Goal: Find contact information: Find contact information

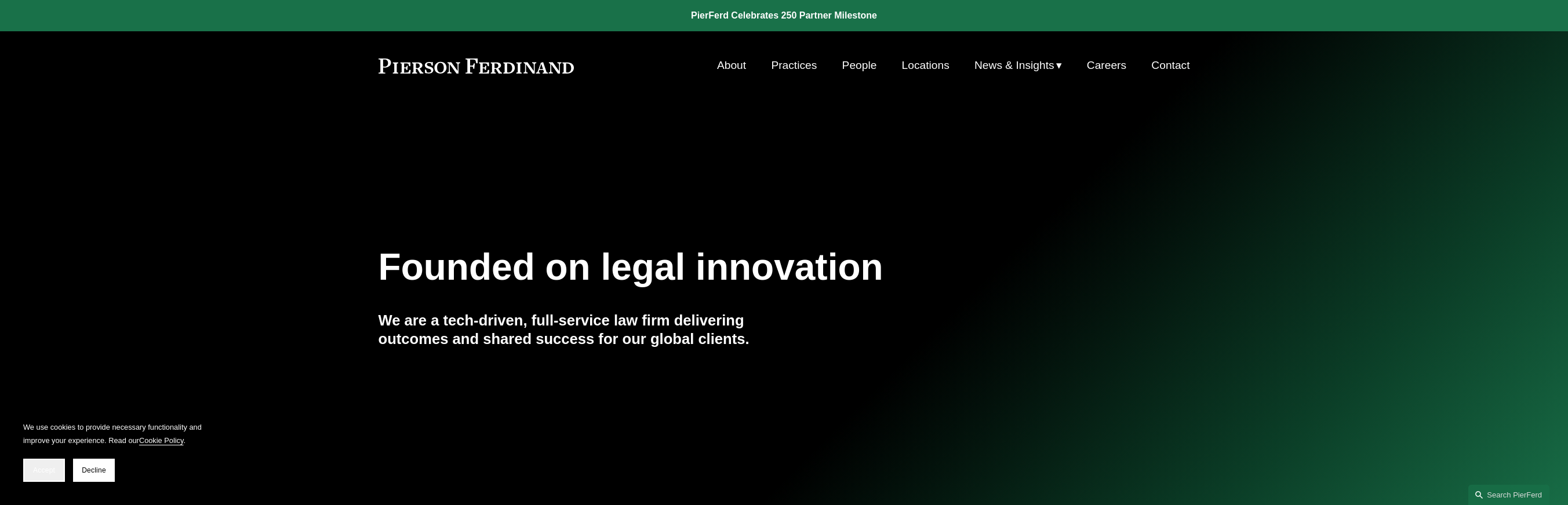
click at [47, 468] on span "Accept" at bounding box center [44, 470] width 22 height 8
click at [732, 69] on link "About" at bounding box center [732, 66] width 29 height 22
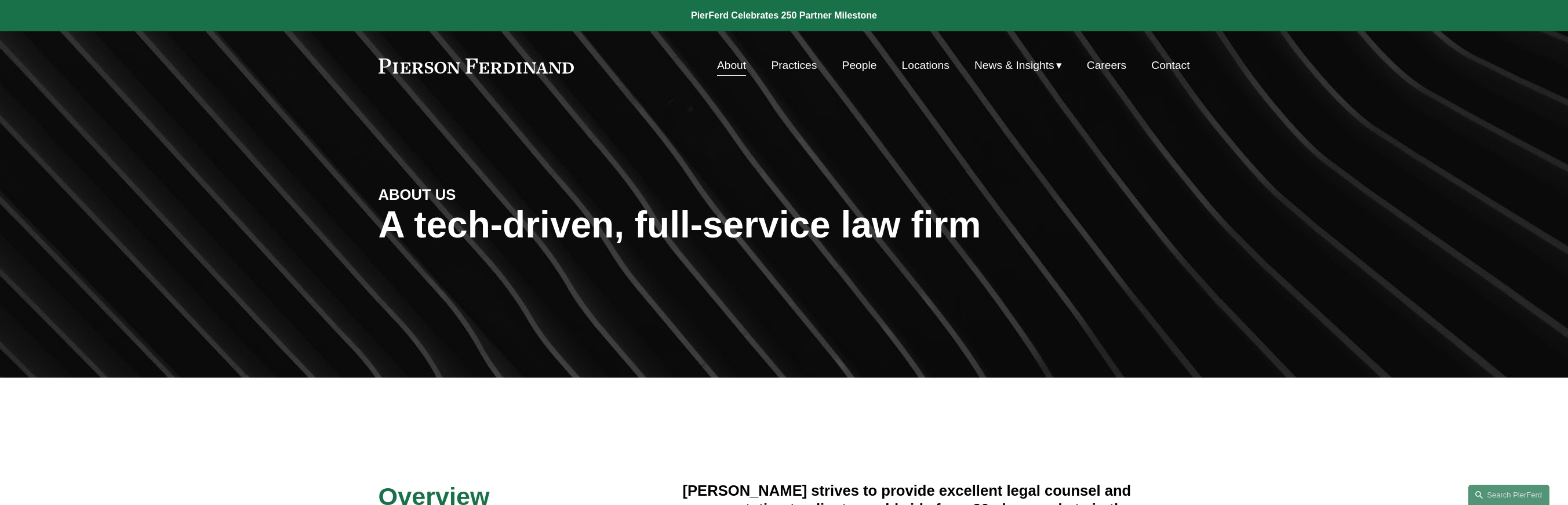
click at [914, 67] on link "Locations" at bounding box center [926, 66] width 47 height 22
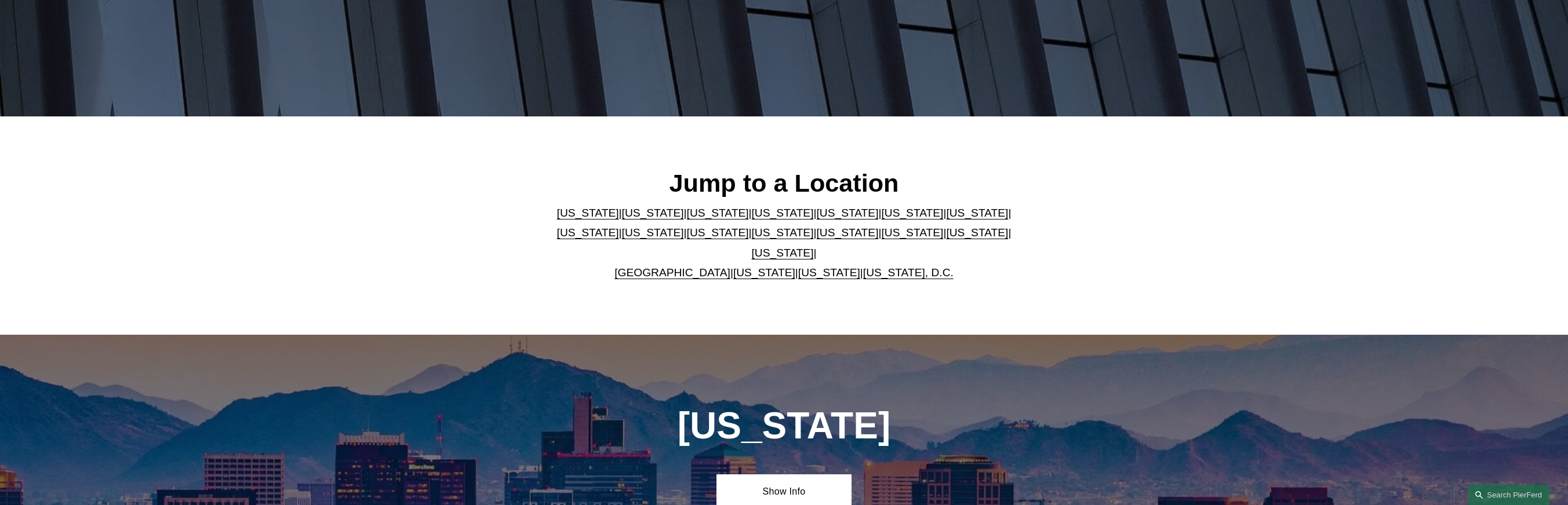
scroll to position [263, 0]
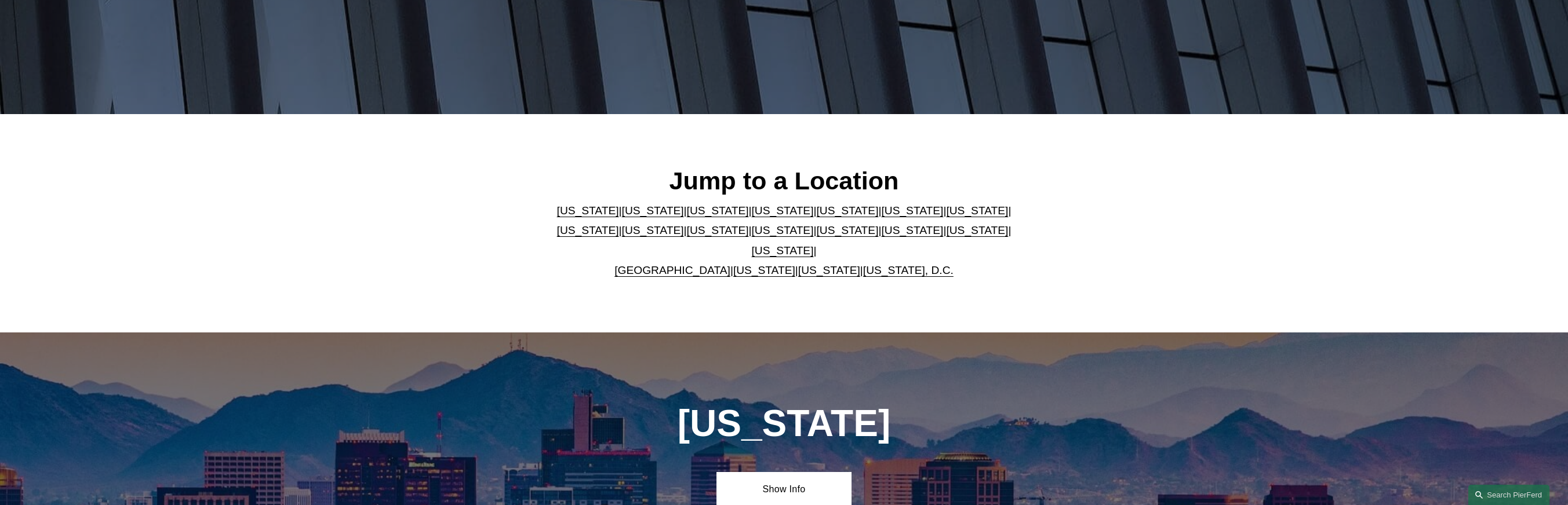
click at [807, 264] on link "Washington" at bounding box center [829, 270] width 62 height 12
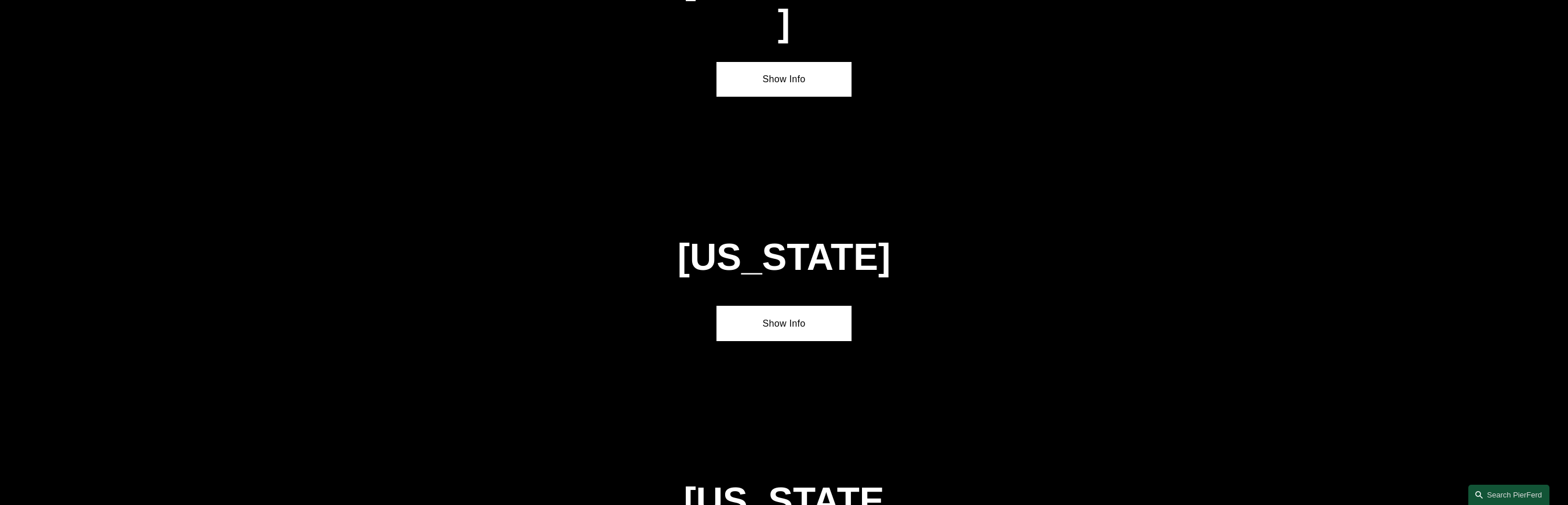
scroll to position [4736, 0]
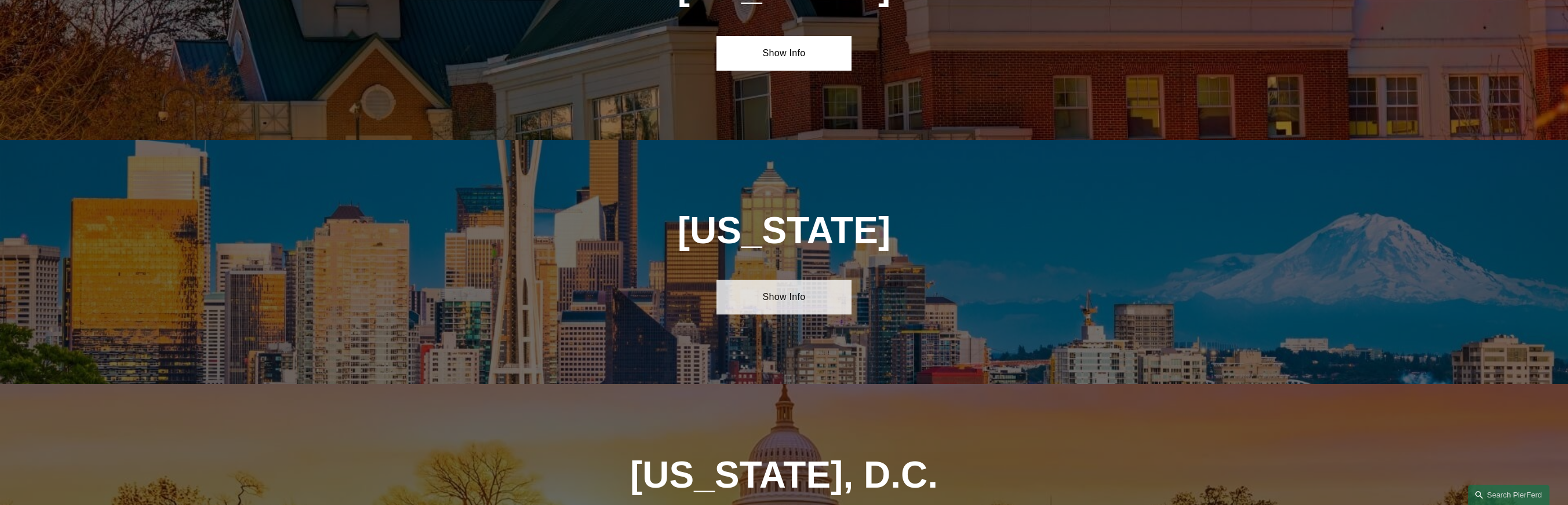
click at [791, 280] on link "Show Info" at bounding box center [784, 297] width 135 height 35
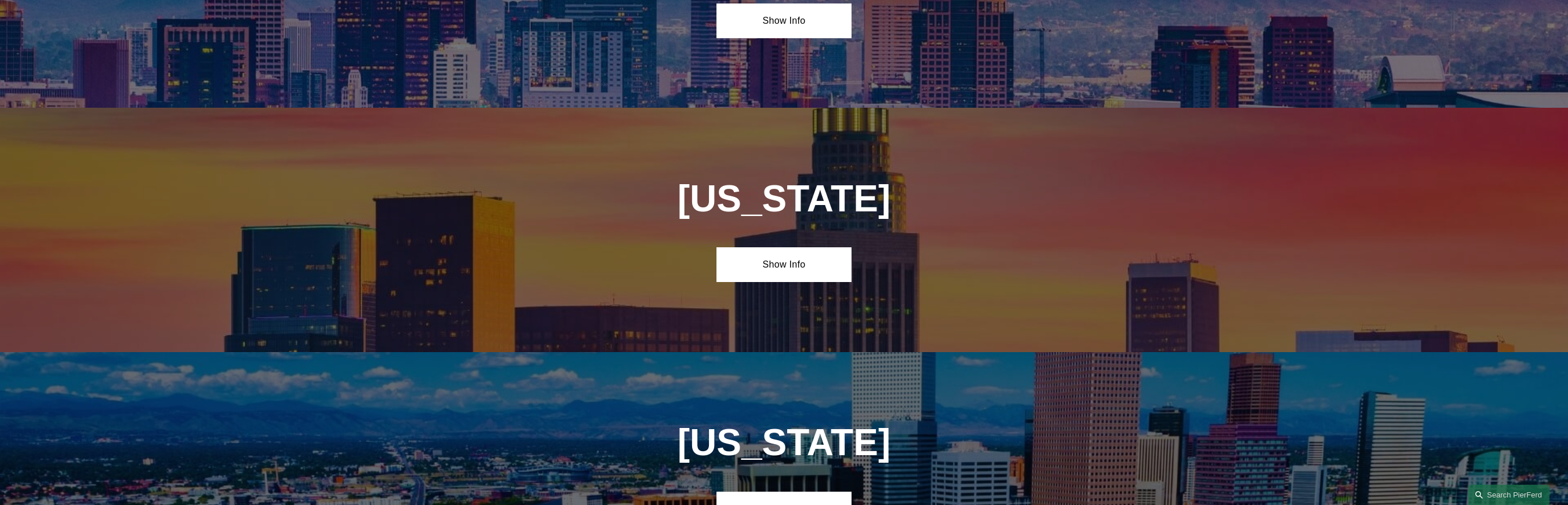
scroll to position [687, 0]
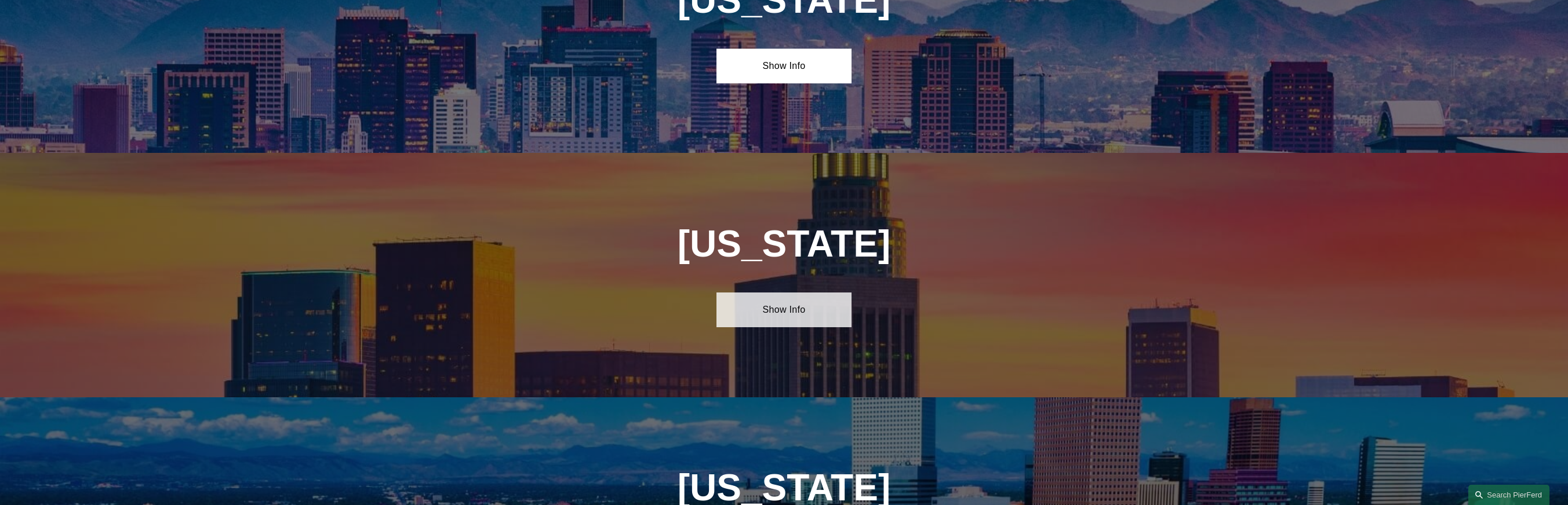
click at [779, 306] on link "Show Info" at bounding box center [784, 310] width 135 height 35
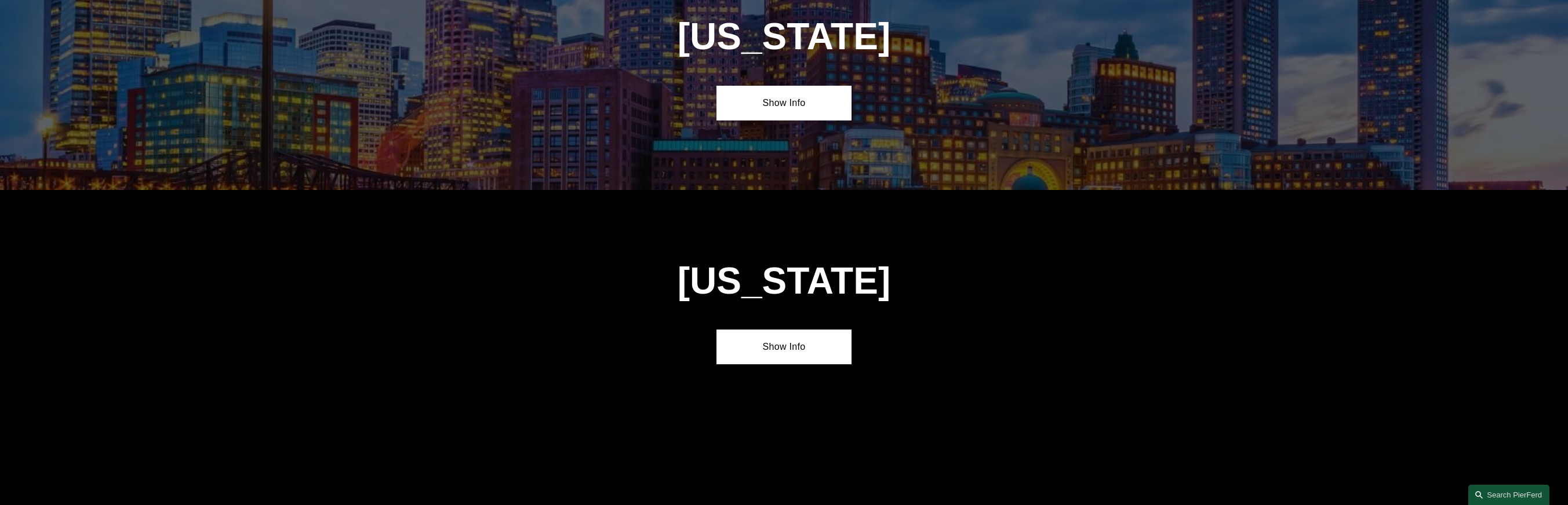
scroll to position [2700, 0]
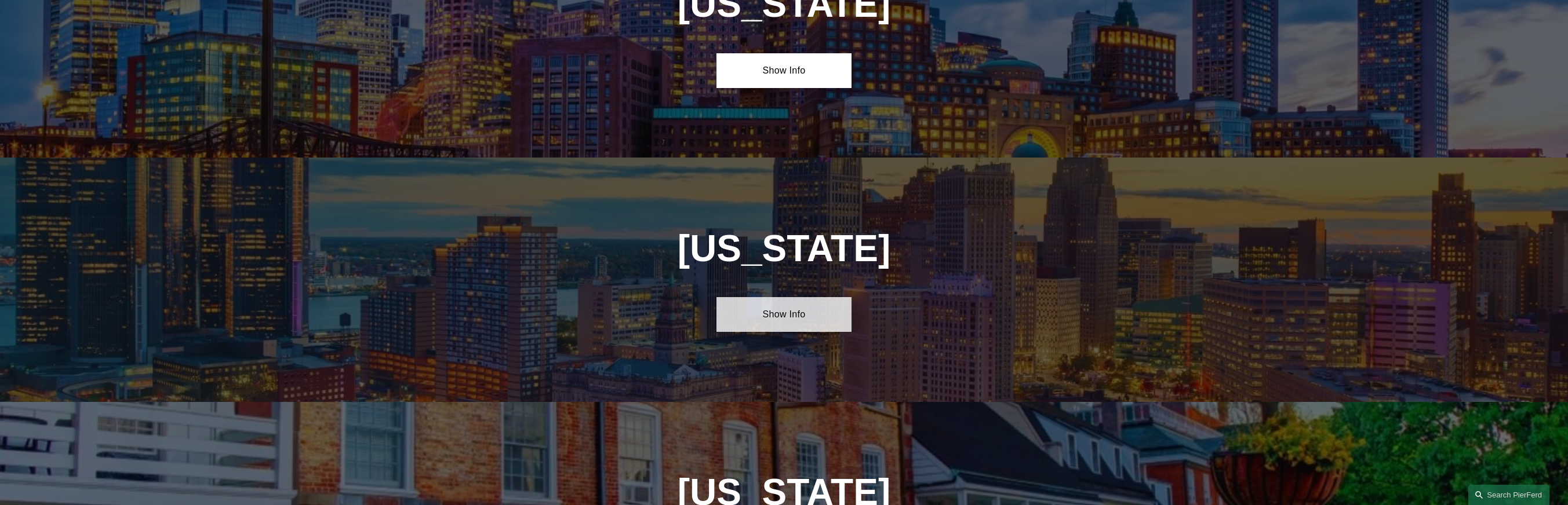
click at [828, 298] on link "Show Info" at bounding box center [784, 315] width 135 height 35
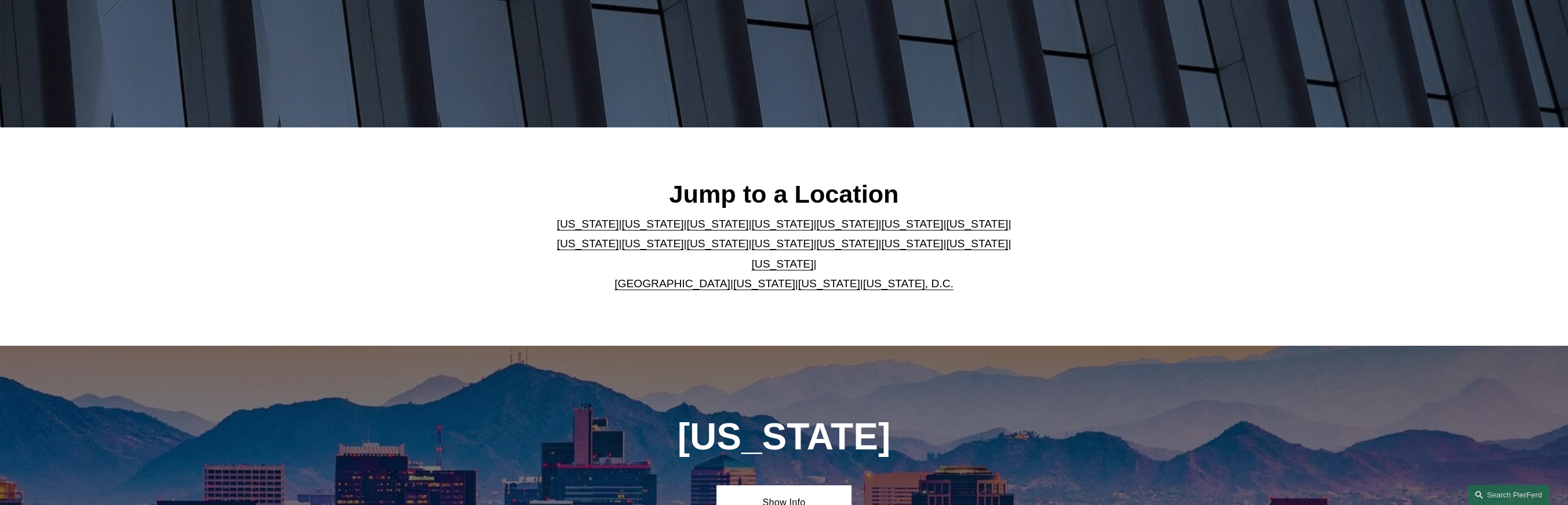
scroll to position [357, 0]
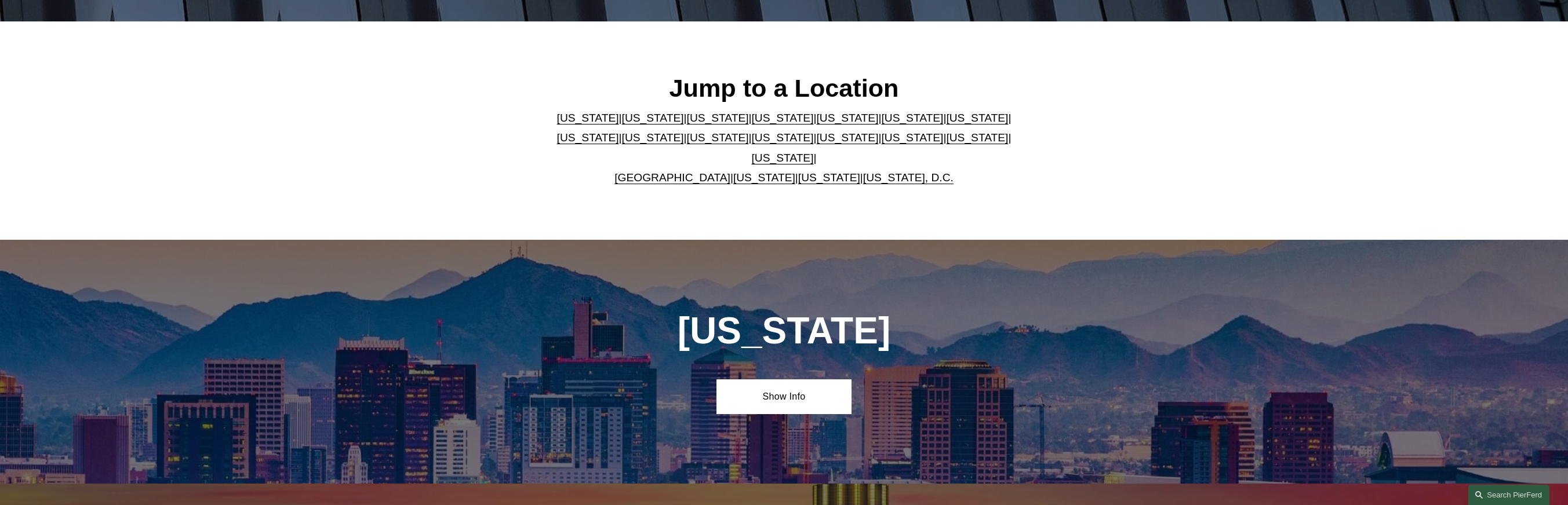
click at [687, 172] on link "United Kingdom" at bounding box center [672, 178] width 116 height 12
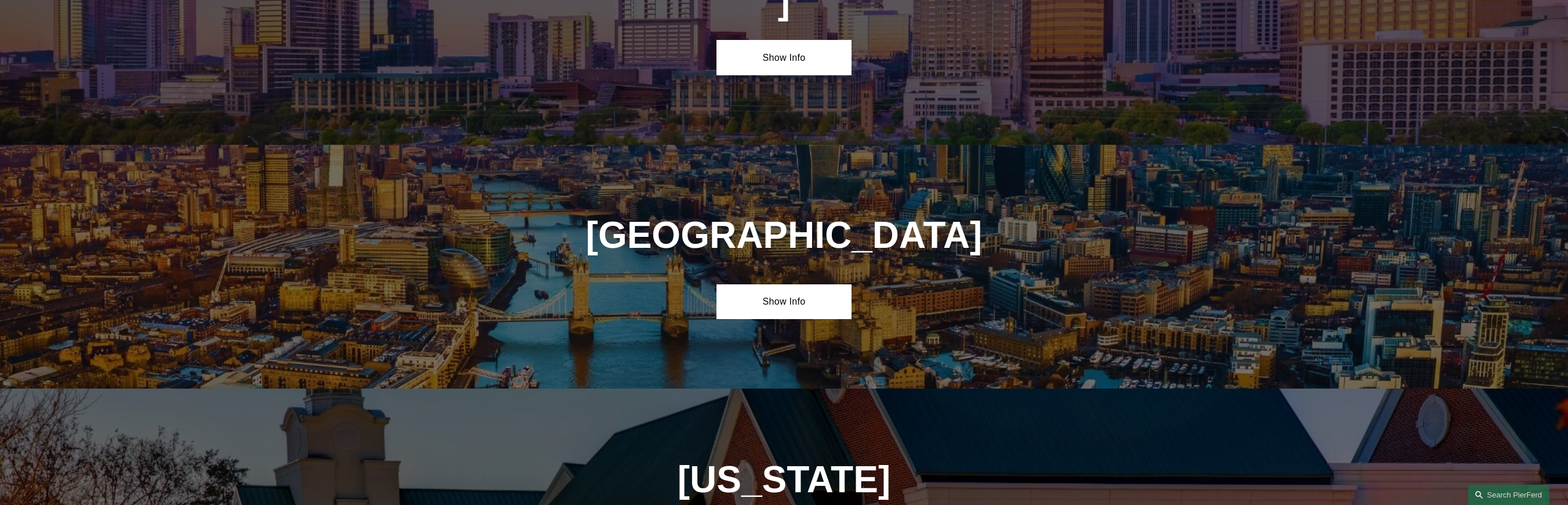
scroll to position [4751, 0]
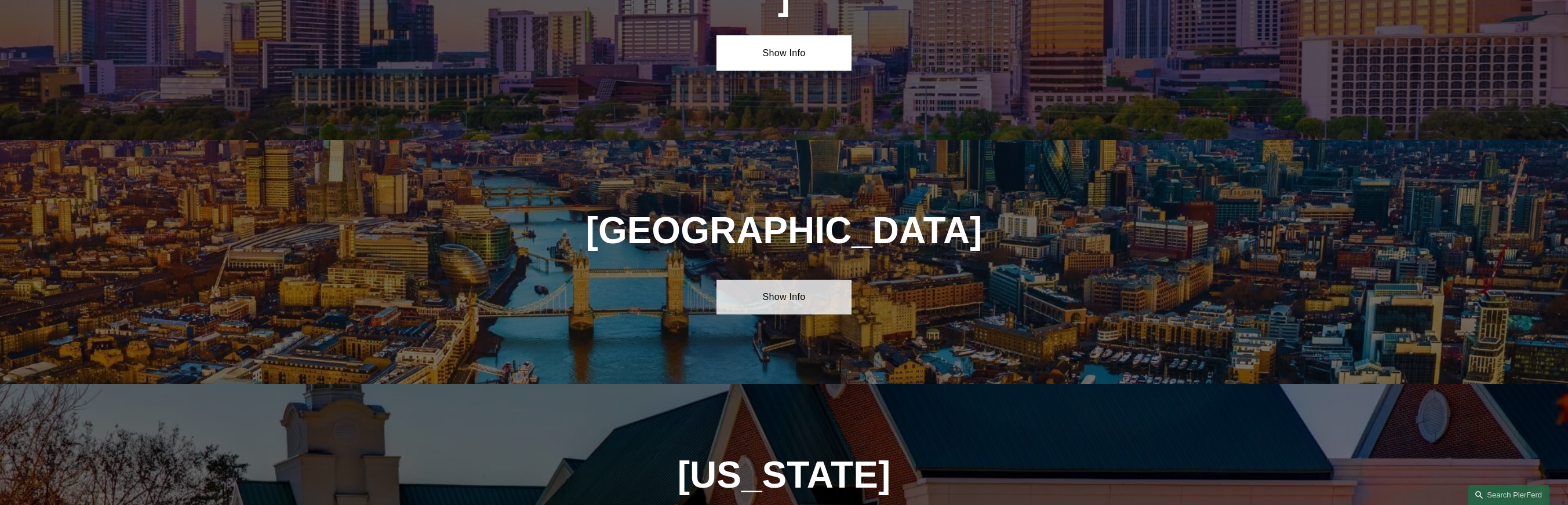
click at [823, 280] on link "Show Info" at bounding box center [784, 297] width 135 height 35
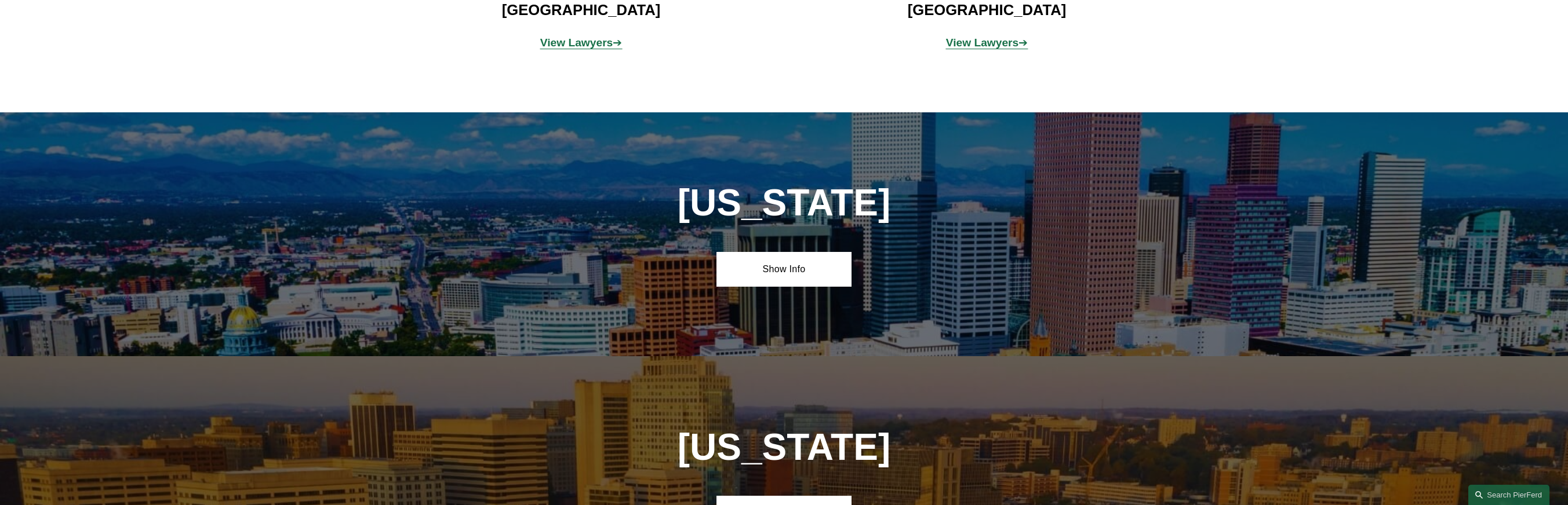
scroll to position [0, 0]
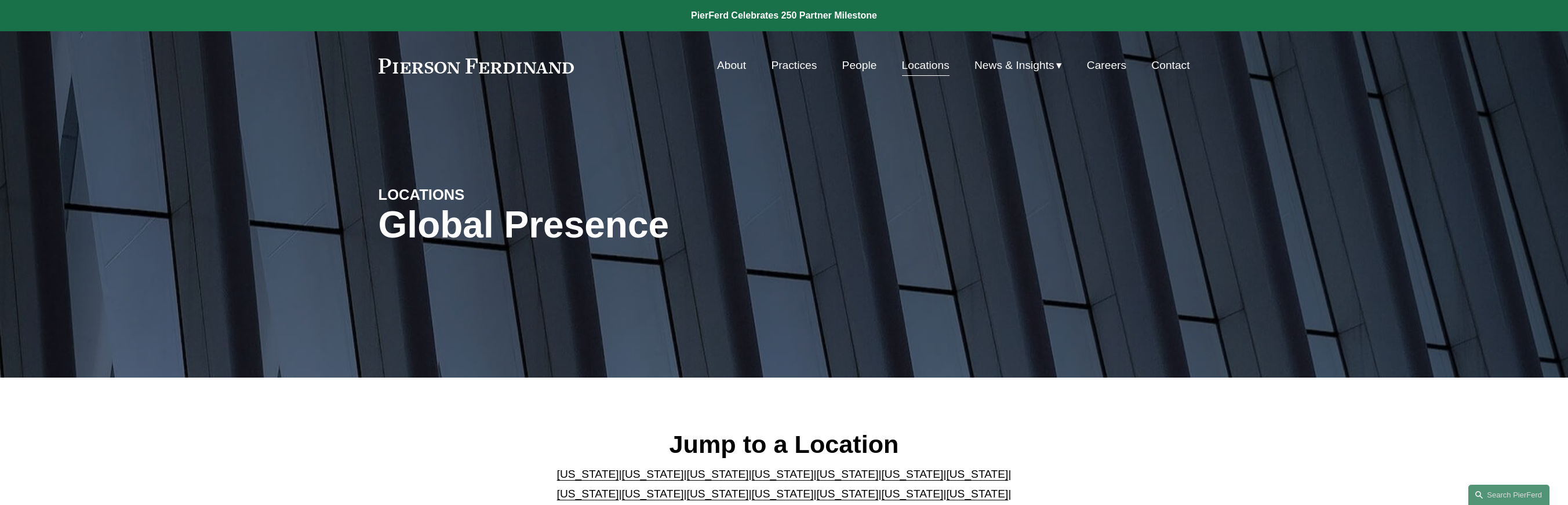
click at [863, 66] on link "People" at bounding box center [859, 66] width 35 height 22
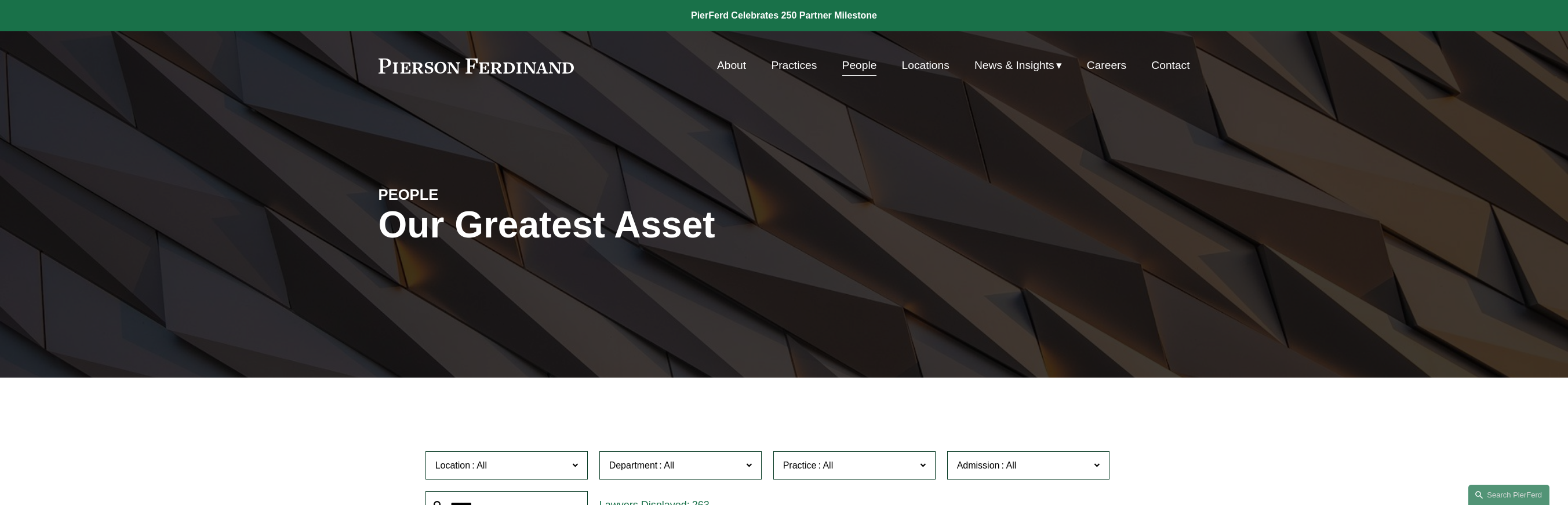
click at [928, 69] on link "Locations" at bounding box center [926, 66] width 47 height 22
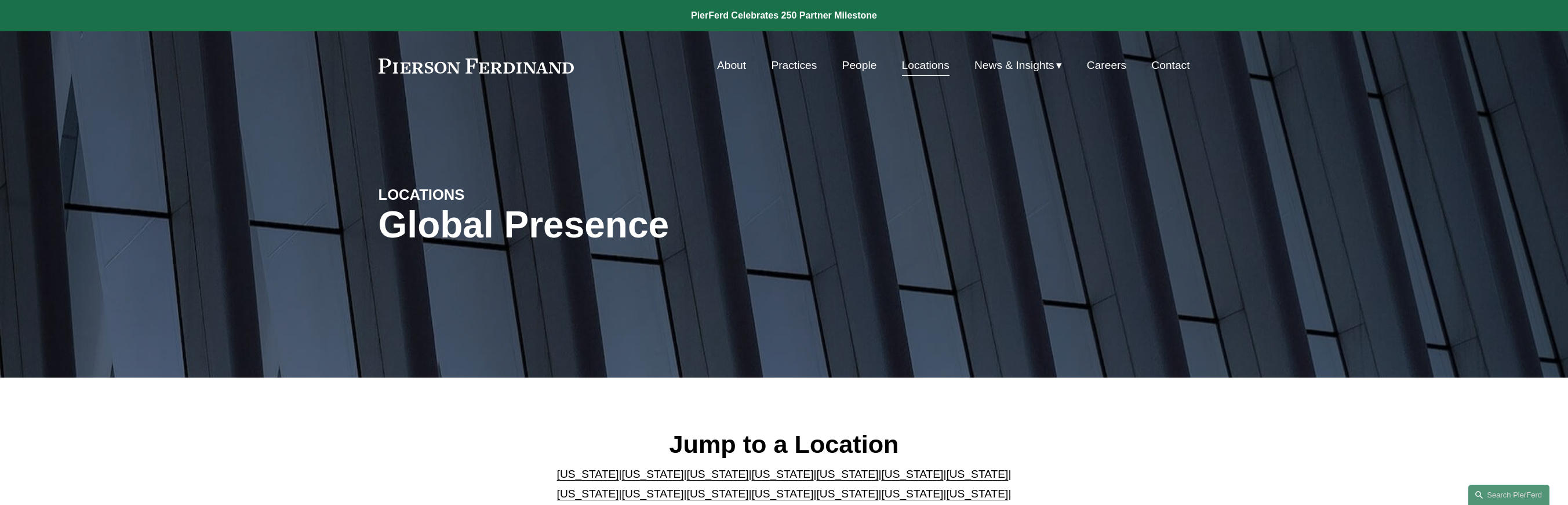
click at [860, 66] on link "People" at bounding box center [859, 66] width 35 height 22
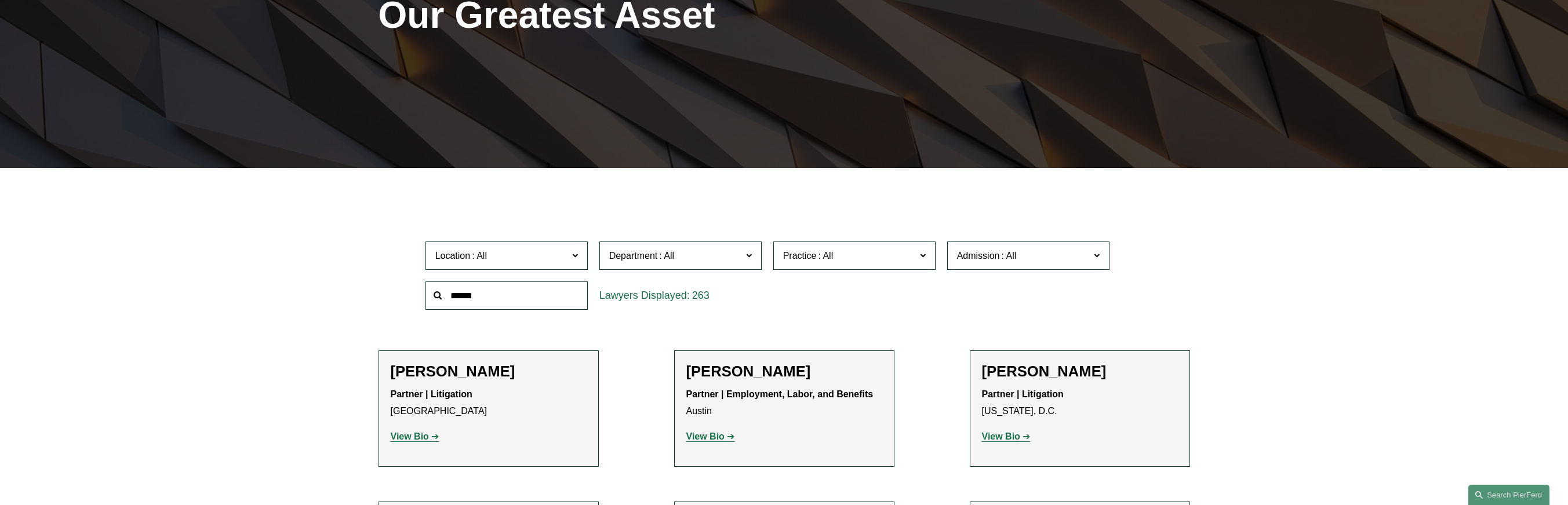
scroll to position [214, 0]
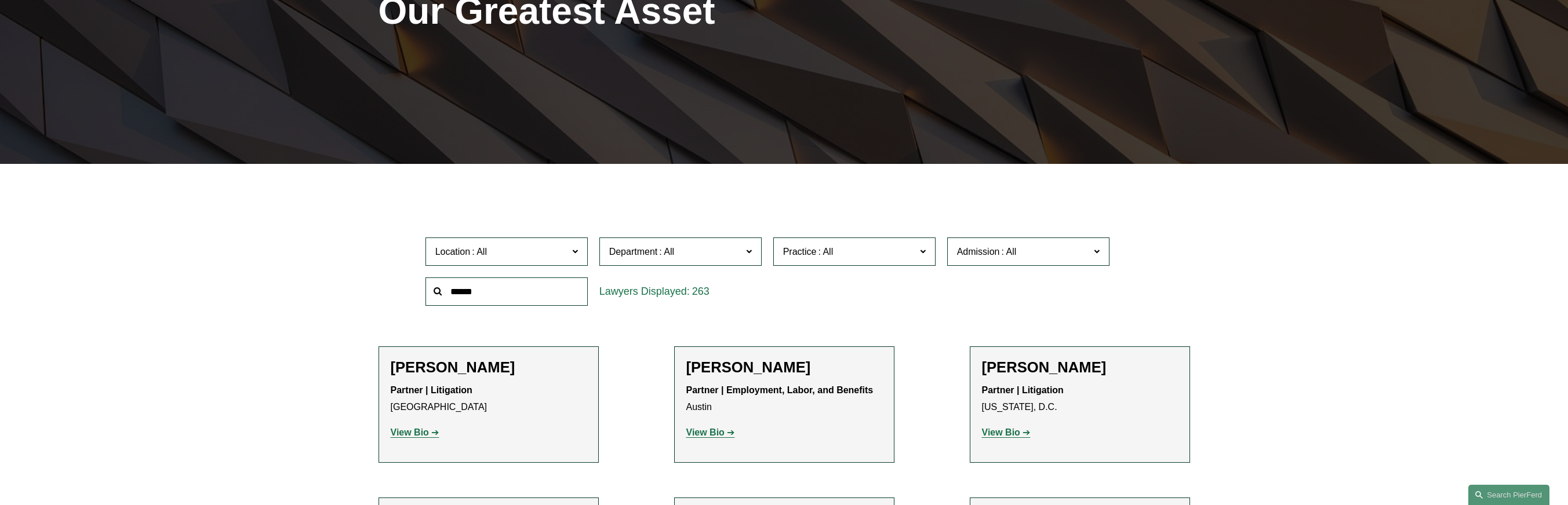
click at [514, 251] on span "Location" at bounding box center [502, 252] width 133 height 16
click at [0, 0] on link "[GEOGRAPHIC_DATA]" at bounding box center [0, 0] width 0 height 0
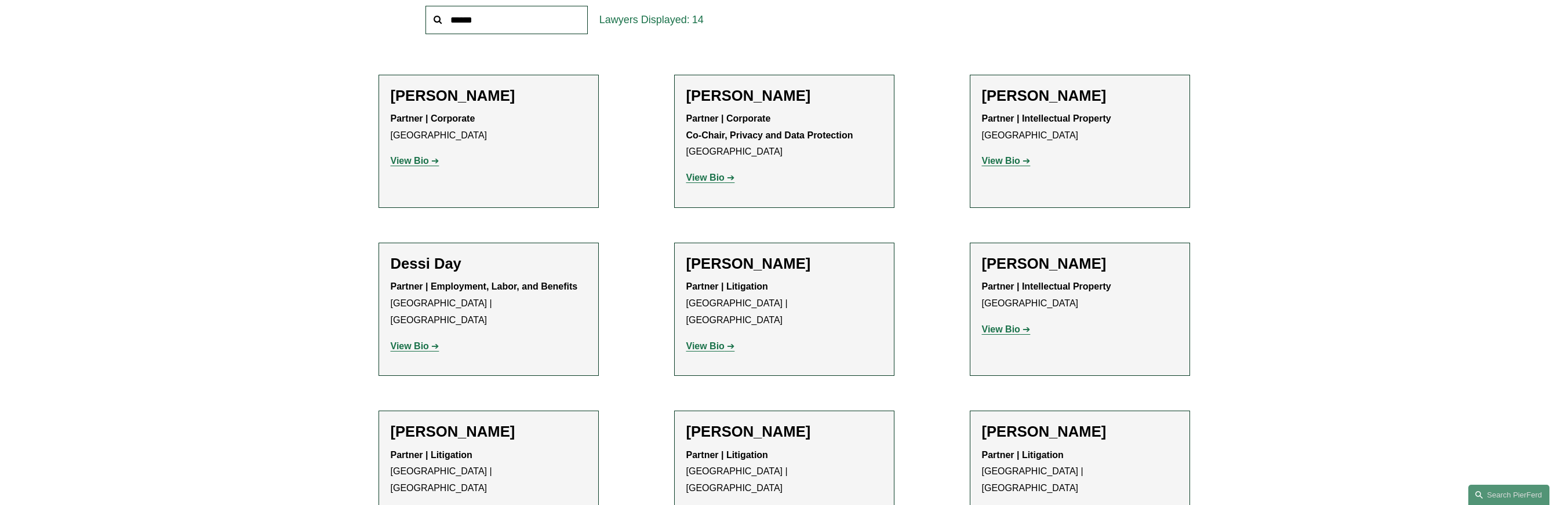
scroll to position [481, 0]
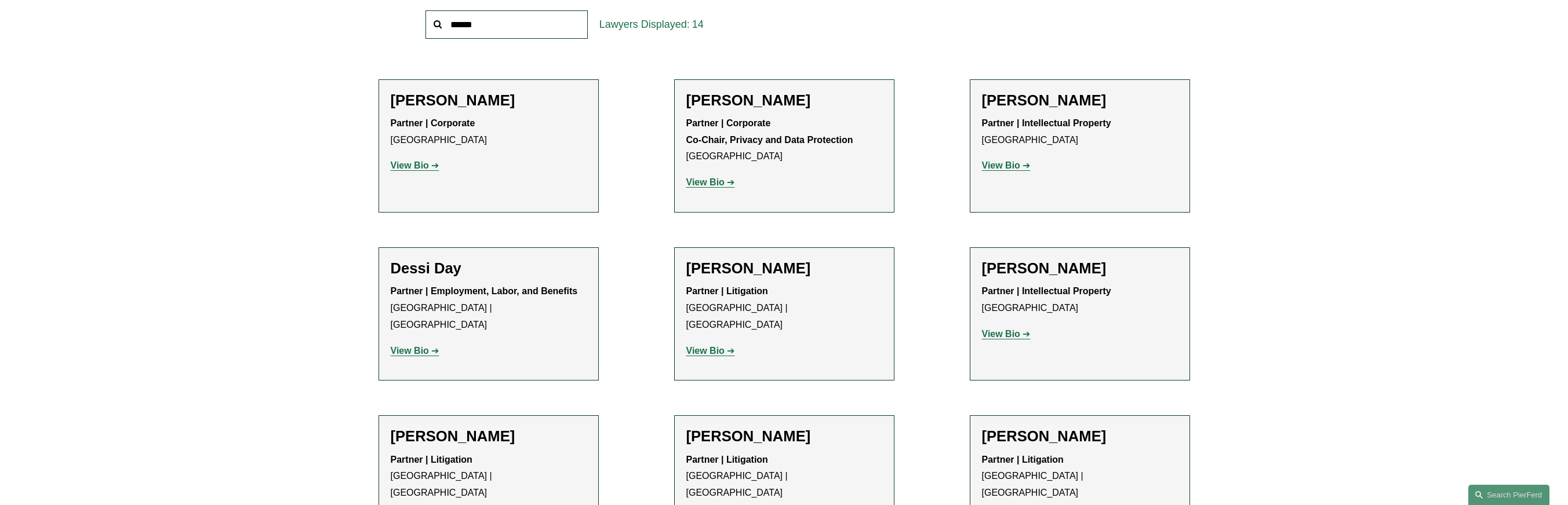
click at [1003, 167] on strong "View Bio" at bounding box center [1001, 165] width 38 height 10
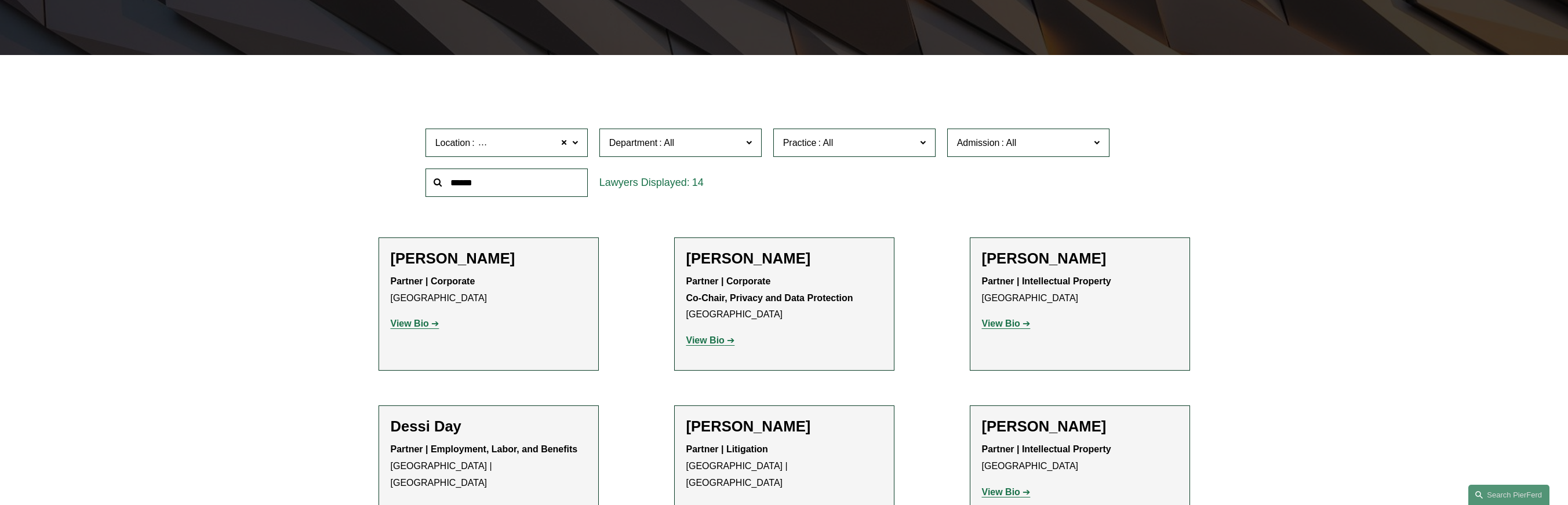
scroll to position [270, 0]
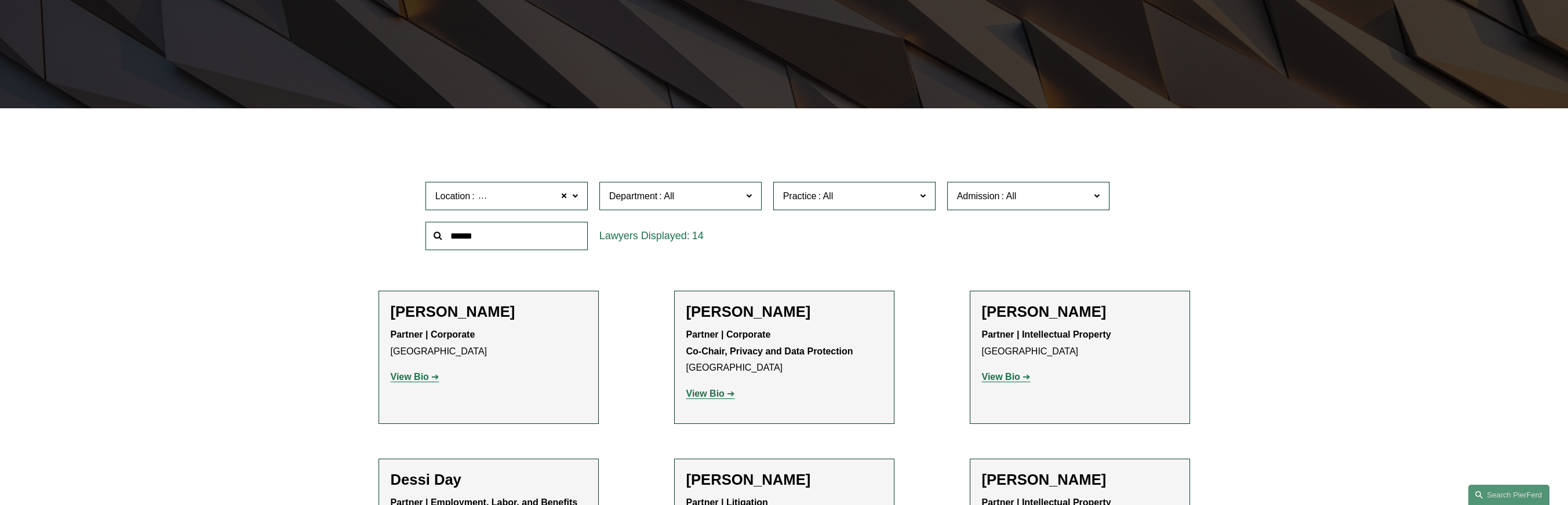
click at [514, 200] on span "[GEOGRAPHIC_DATA]" at bounding box center [525, 196] width 97 height 15
click at [0, 0] on link "Los Angeles" at bounding box center [0, 0] width 0 height 0
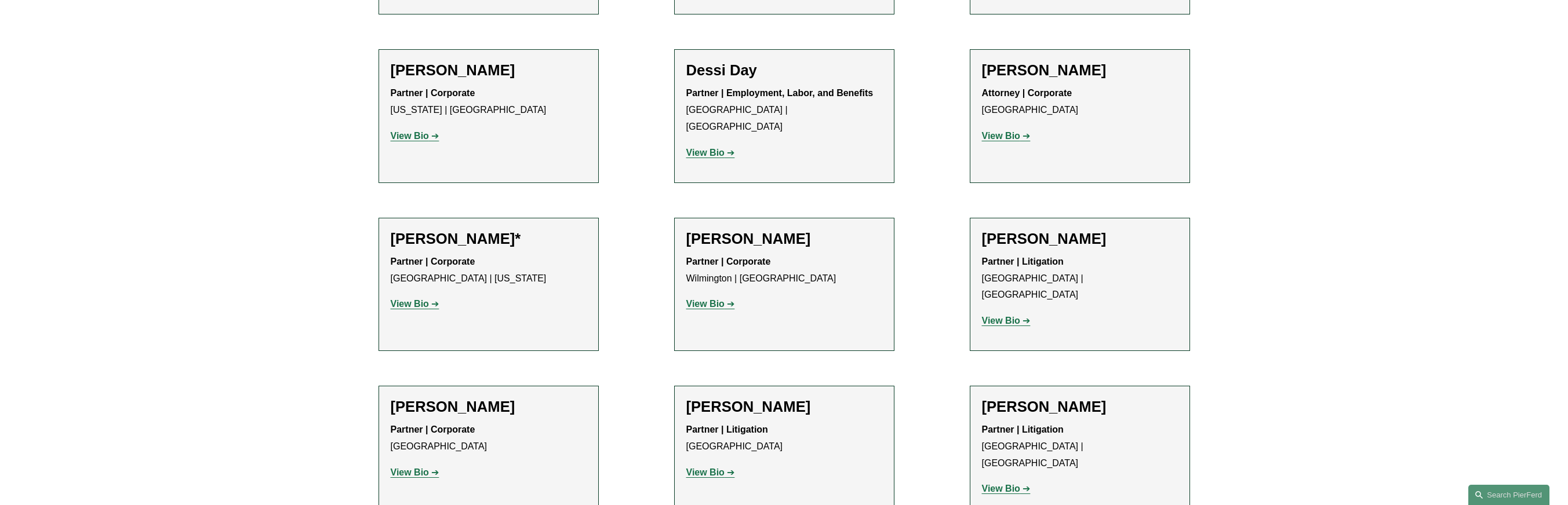
scroll to position [671, 0]
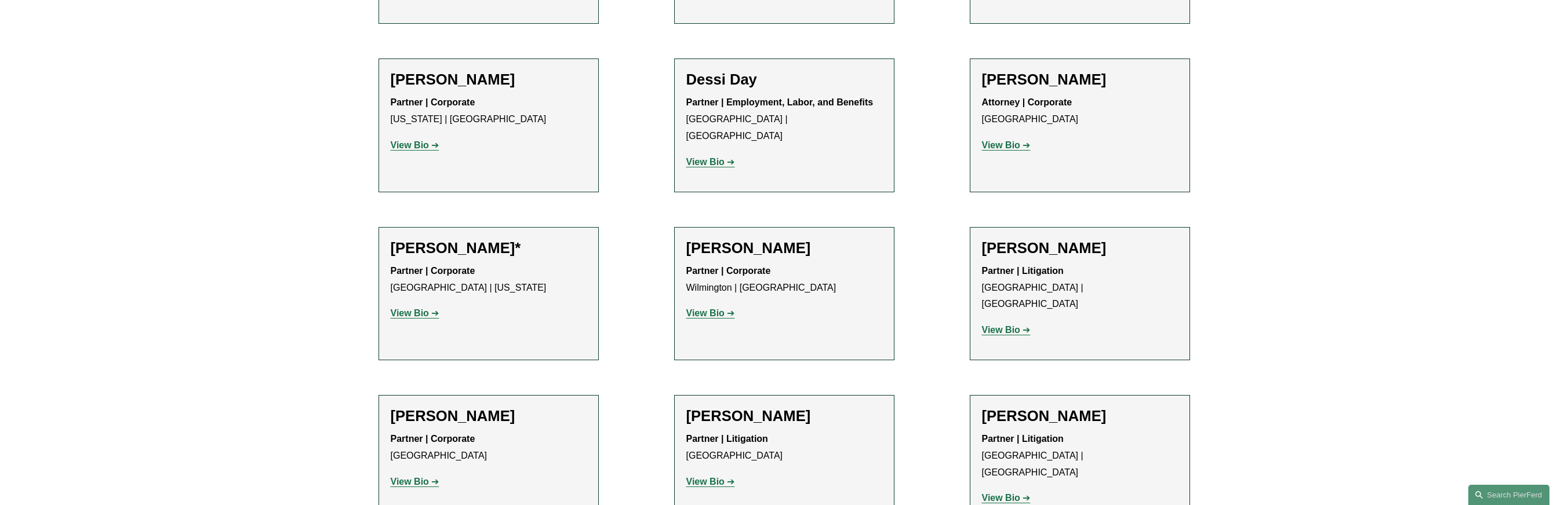
click at [411, 477] on strong "View Bio" at bounding box center [410, 482] width 38 height 10
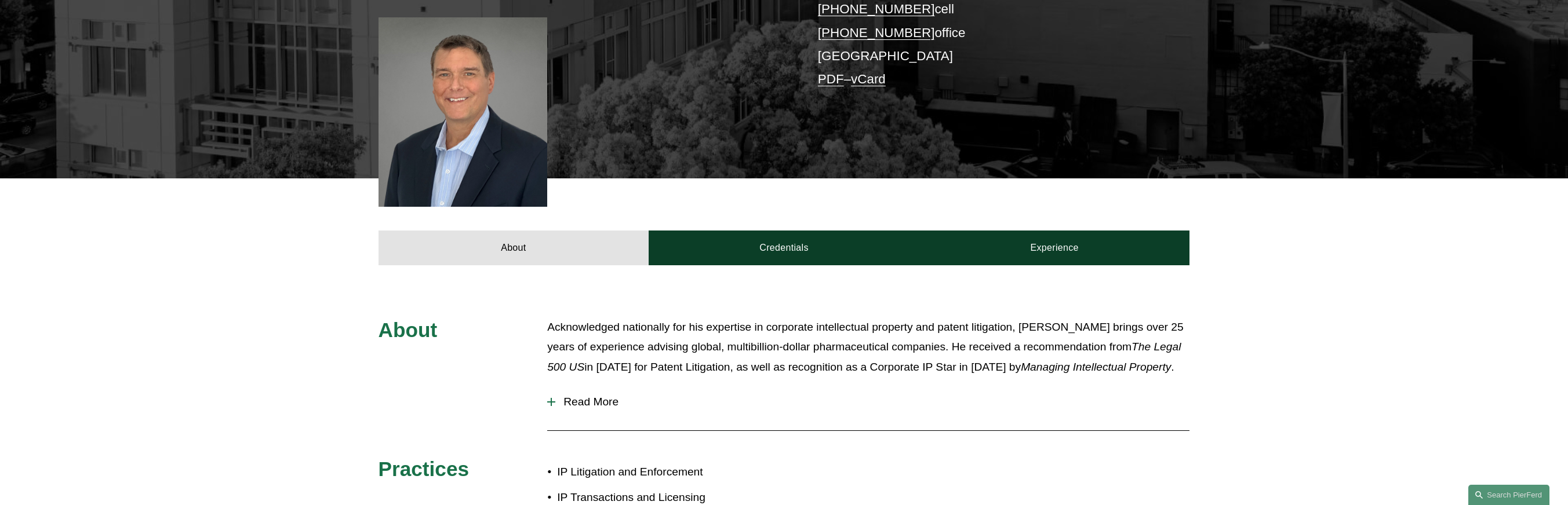
scroll to position [479, 0]
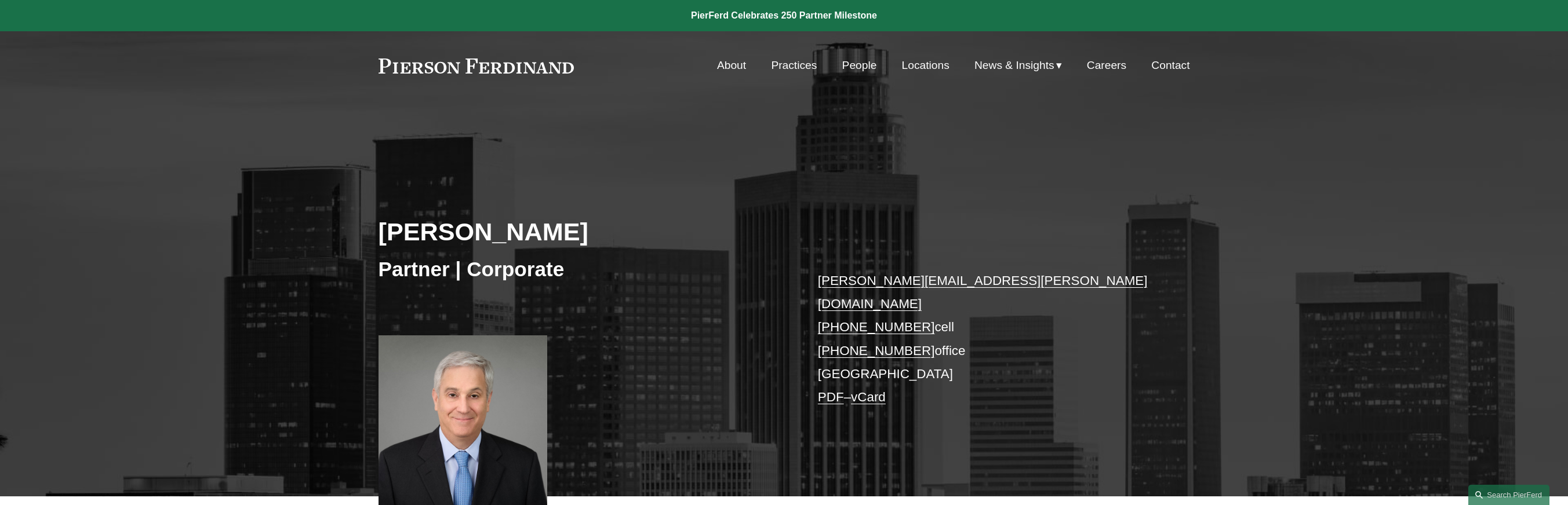
click at [860, 69] on link "People" at bounding box center [859, 66] width 35 height 22
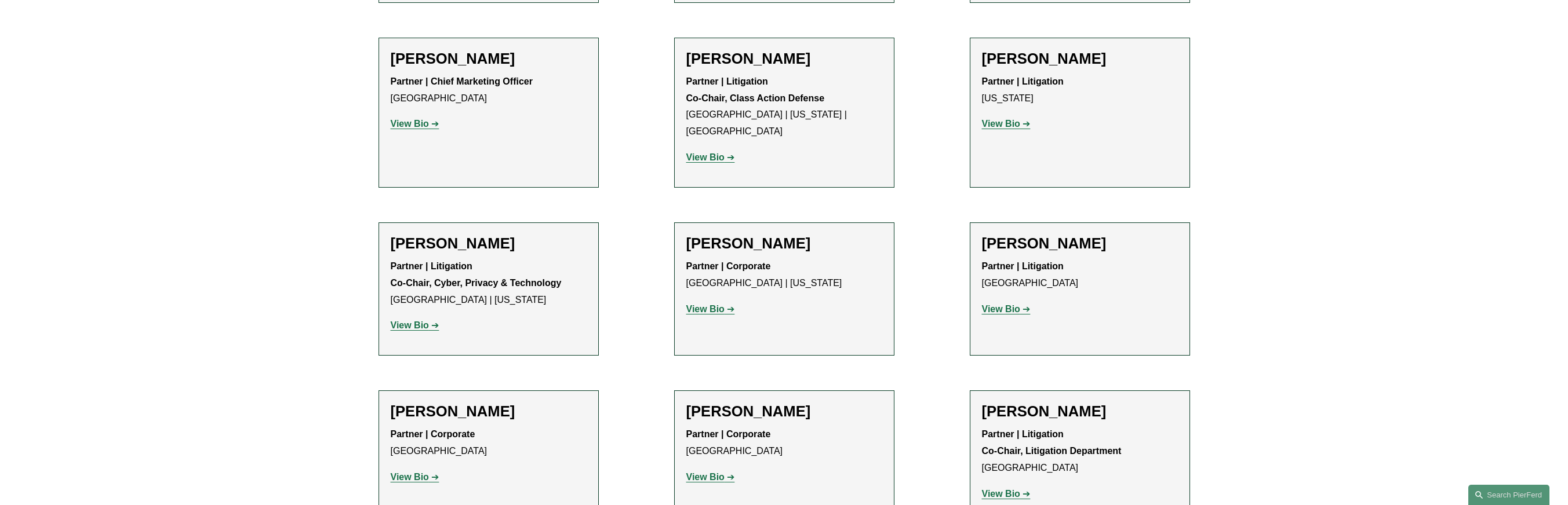
scroll to position [10334, 0]
